Goal: Task Accomplishment & Management: Manage account settings

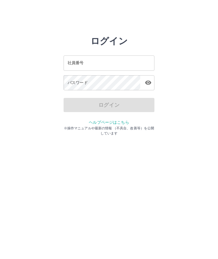
click at [99, 60] on input "社員番号" at bounding box center [108, 63] width 91 height 15
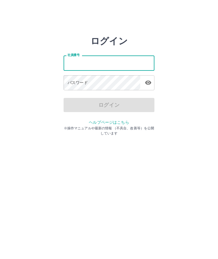
click at [80, 66] on input "社員番号" at bounding box center [108, 63] width 91 height 15
click at [75, 82] on div "パスワード パスワード" at bounding box center [108, 83] width 91 height 16
type input "*******"
click at [70, 82] on div "パスワード パスワード" at bounding box center [108, 83] width 91 height 16
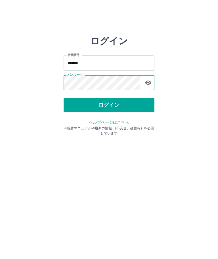
click at [108, 107] on button "ログイン" at bounding box center [108, 105] width 91 height 14
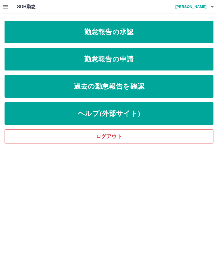
click at [115, 29] on link "勤怠報告の承認" at bounding box center [109, 32] width 209 height 23
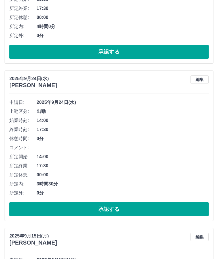
scroll to position [152, 0]
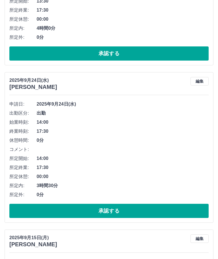
click at [114, 211] on button "承認する" at bounding box center [108, 211] width 199 height 14
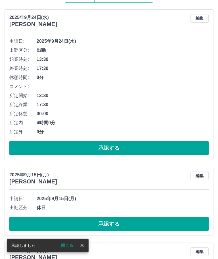
scroll to position [52, 0]
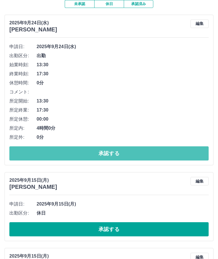
click at [118, 156] on button "承認する" at bounding box center [108, 154] width 199 height 14
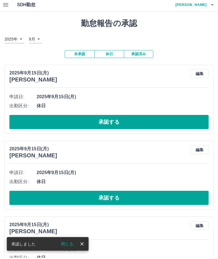
scroll to position [0, 0]
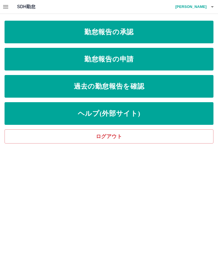
click at [190, 32] on link "勤怠報告の承認" at bounding box center [109, 32] width 209 height 23
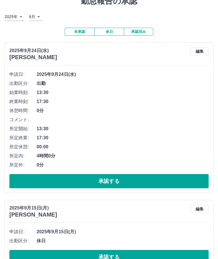
scroll to position [24, 0]
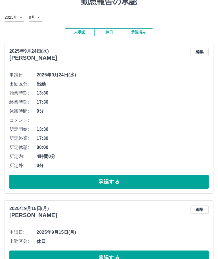
click at [119, 184] on button "承認する" at bounding box center [108, 182] width 199 height 14
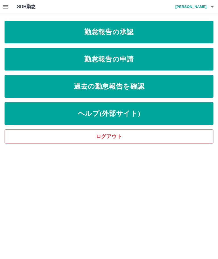
click at [156, 32] on link "勤怠報告の承認" at bounding box center [109, 32] width 209 height 23
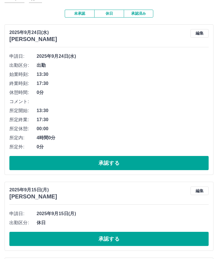
scroll to position [42, 0]
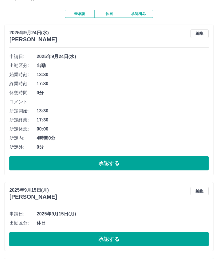
click at [114, 164] on button "承認する" at bounding box center [108, 163] width 199 height 14
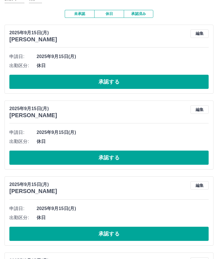
scroll to position [0, 0]
